Goal: Information Seeking & Learning: Learn about a topic

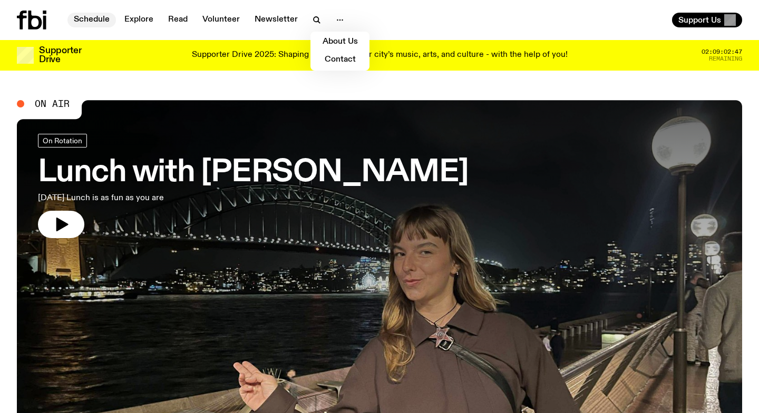
click at [107, 18] on link "Schedule" at bounding box center [91, 20] width 49 height 15
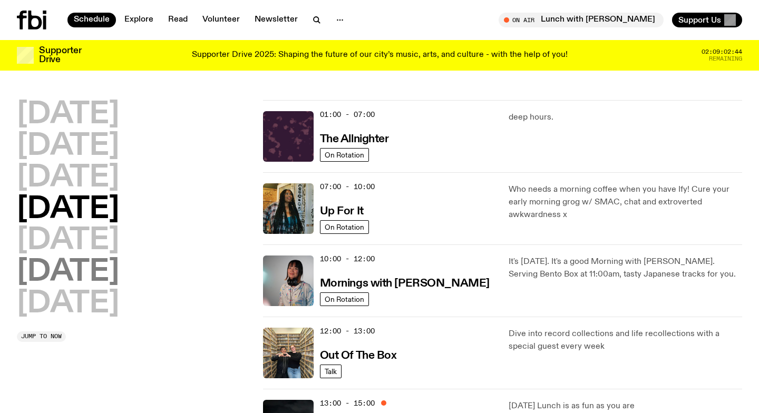
click at [67, 268] on h2 "[DATE]" at bounding box center [68, 273] width 102 height 30
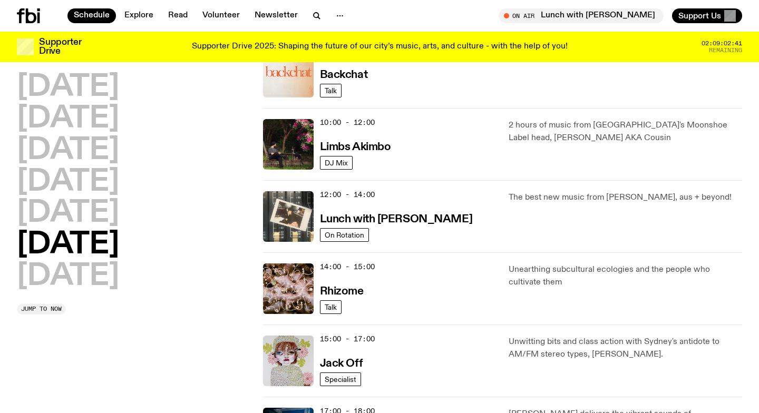
scroll to position [270, 0]
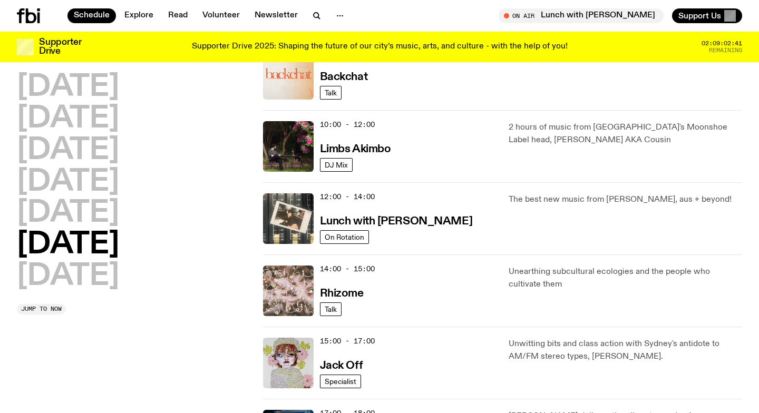
click at [274, 289] on img at bounding box center [288, 291] width 51 height 51
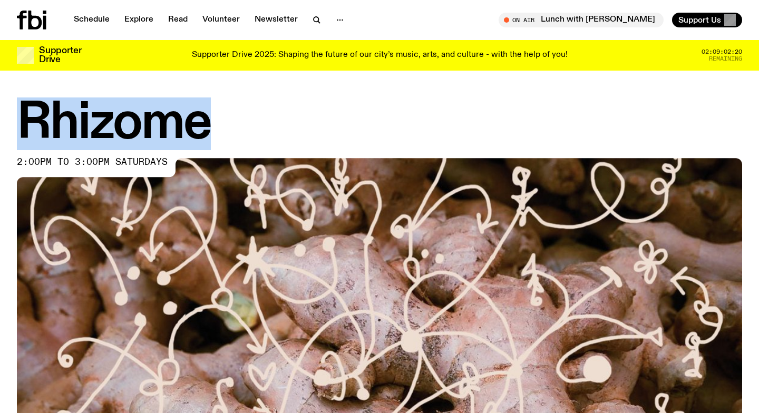
drag, startPoint x: 19, startPoint y: 114, endPoint x: 228, endPoint y: 120, distance: 209.4
click at [228, 120] on h1 "Rhizome" at bounding box center [380, 123] width 726 height 47
click at [229, 119] on h1 "Rhizome" at bounding box center [380, 123] width 726 height 47
drag, startPoint x: 210, startPoint y: 128, endPoint x: 58, endPoint y: 123, distance: 151.9
click at [55, 123] on h1 "Rhizome" at bounding box center [380, 123] width 726 height 47
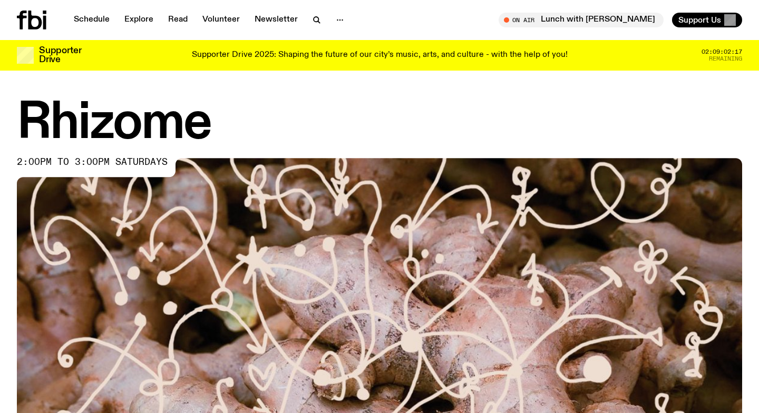
click at [58, 124] on h1 "Rhizome" at bounding box center [380, 123] width 726 height 47
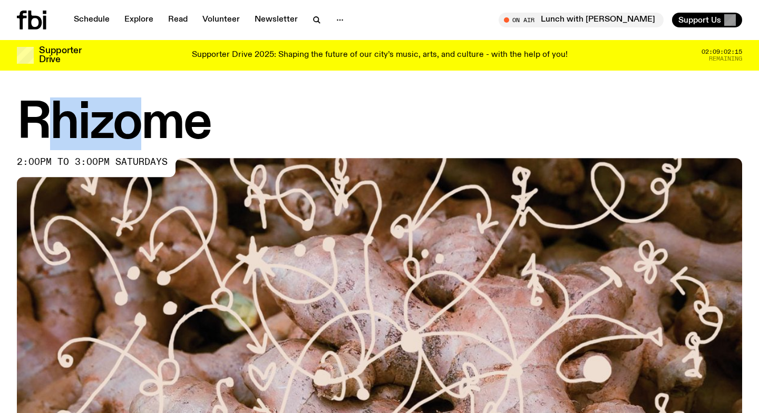
drag, startPoint x: 57, startPoint y: 123, endPoint x: 154, endPoint y: 134, distance: 97.1
click at [154, 134] on h1 "Rhizome" at bounding box center [380, 123] width 726 height 47
